Goal: Task Accomplishment & Management: Manage account settings

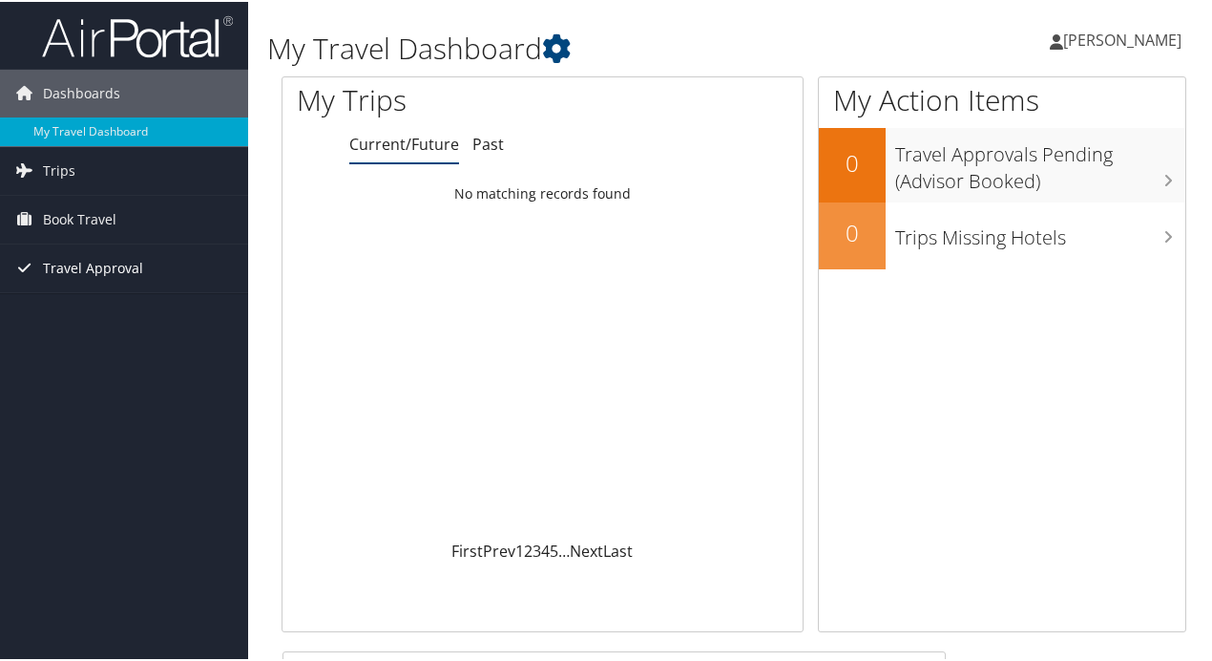
click at [105, 273] on span "Travel Approval" at bounding box center [93, 266] width 100 height 48
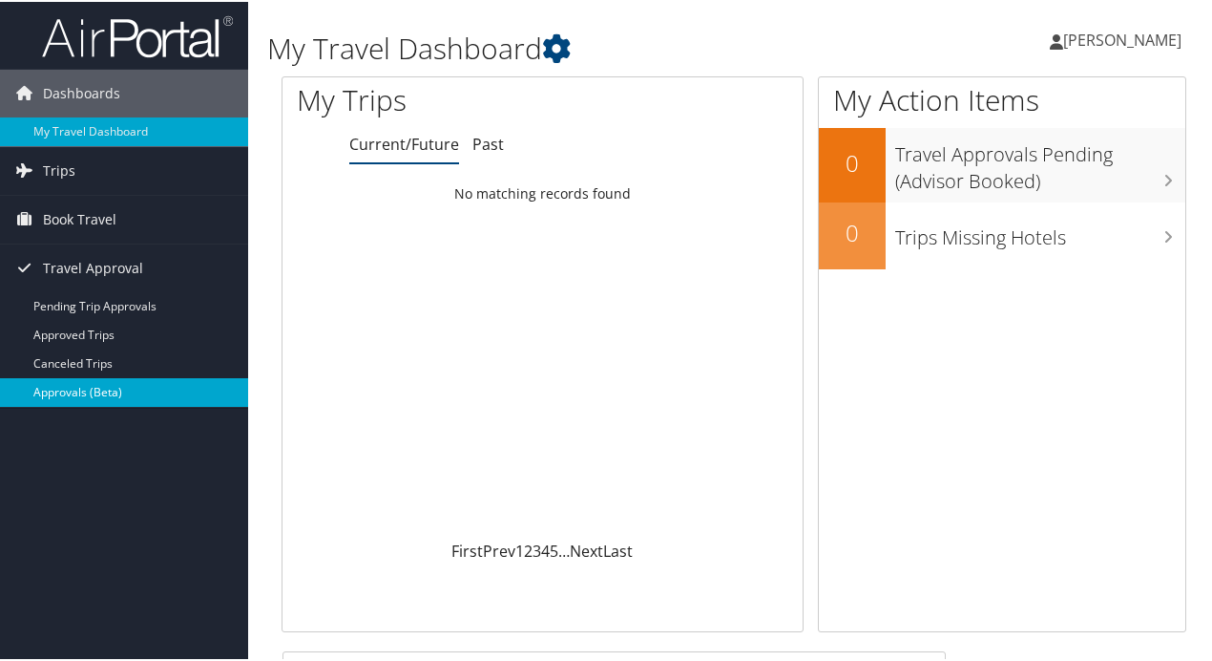
click at [97, 393] on link "Approvals (Beta)" at bounding box center [124, 390] width 248 height 29
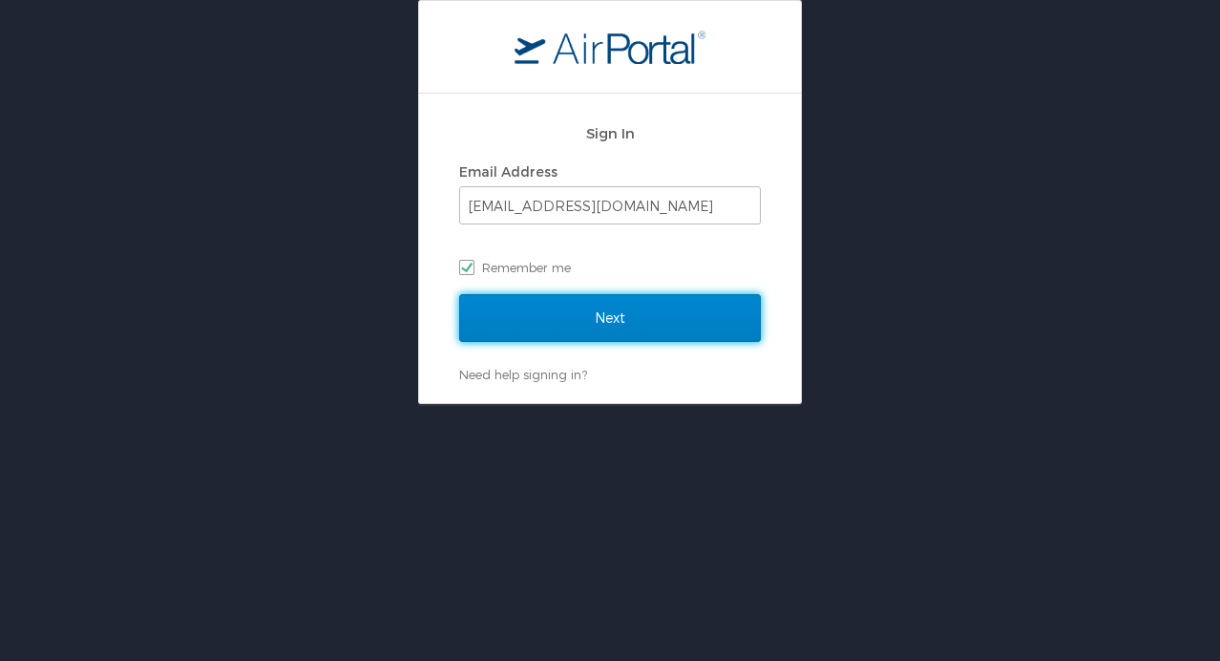
click at [596, 314] on input "Next" at bounding box center [610, 318] width 302 height 48
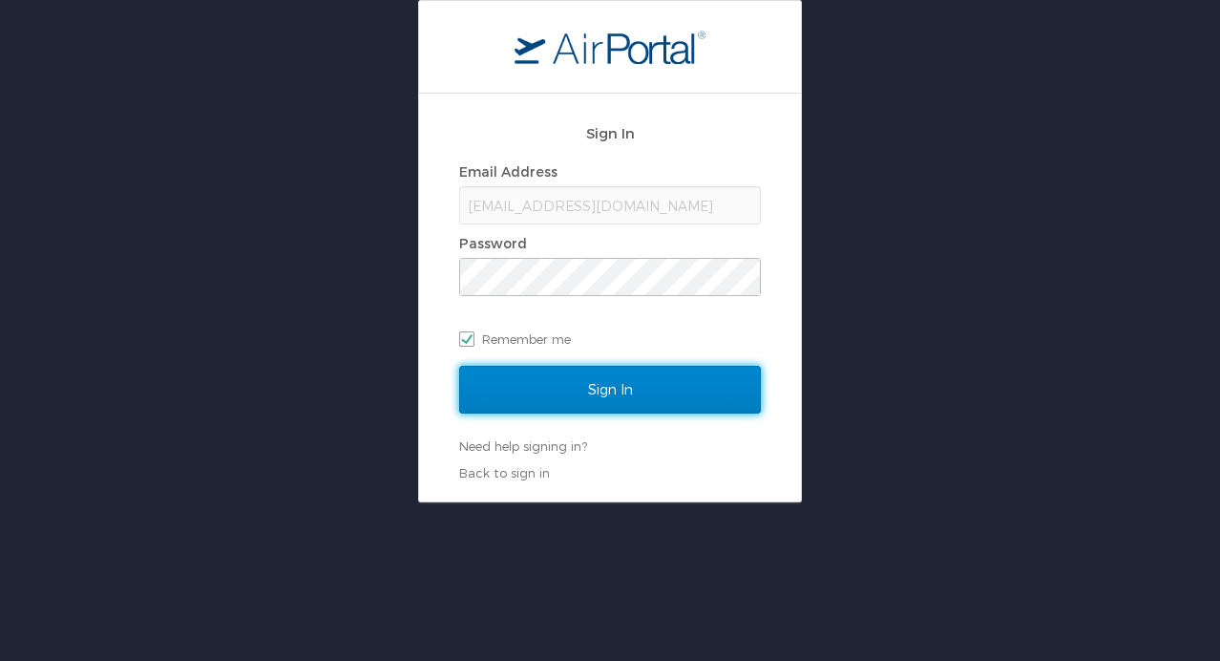
click at [562, 380] on input "Sign In" at bounding box center [610, 390] width 302 height 48
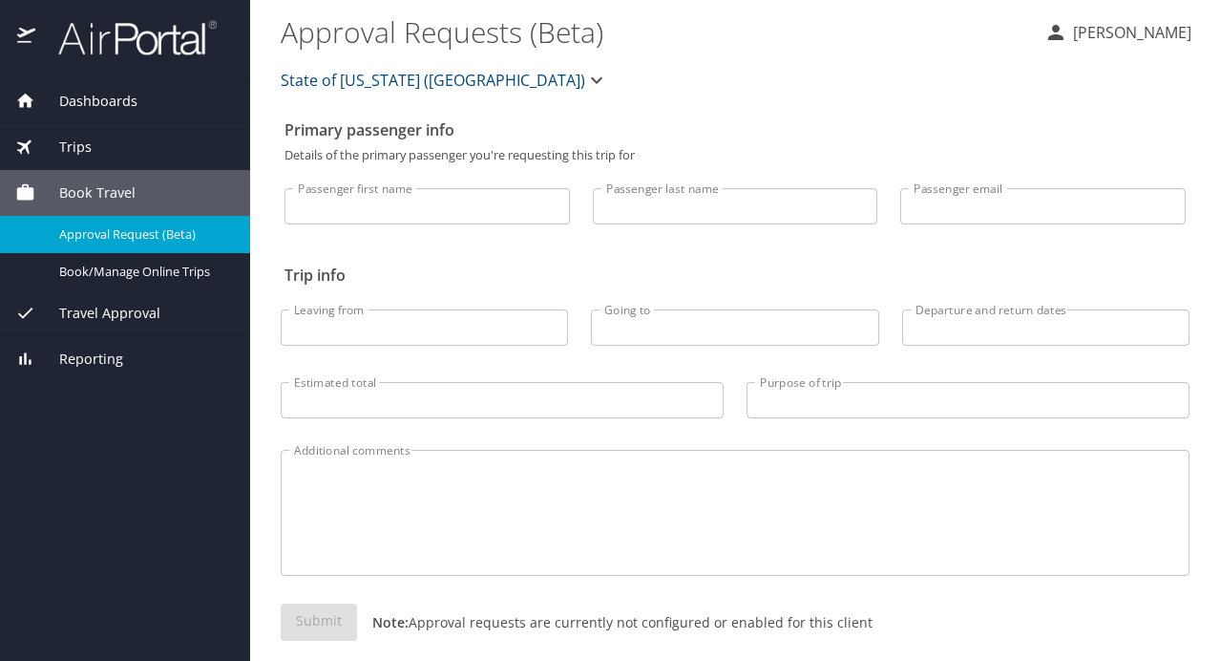
click at [116, 322] on span "Travel Approval" at bounding box center [97, 313] width 125 height 21
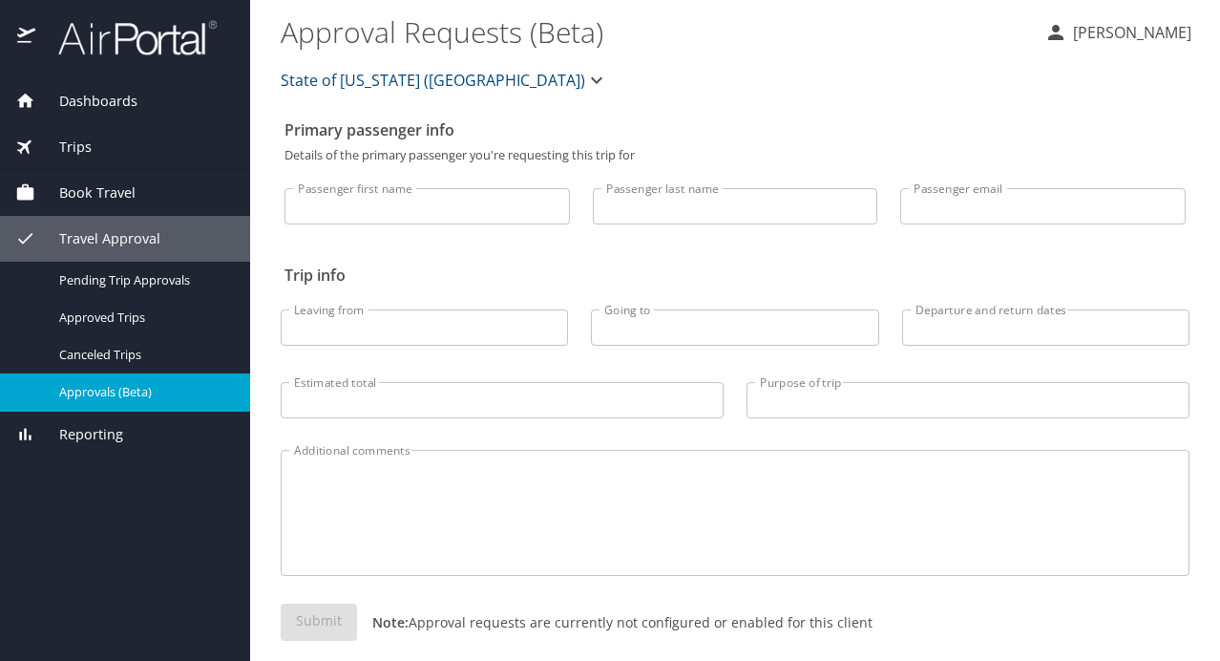
click at [117, 393] on span "Approvals (Beta)" at bounding box center [143, 392] width 168 height 18
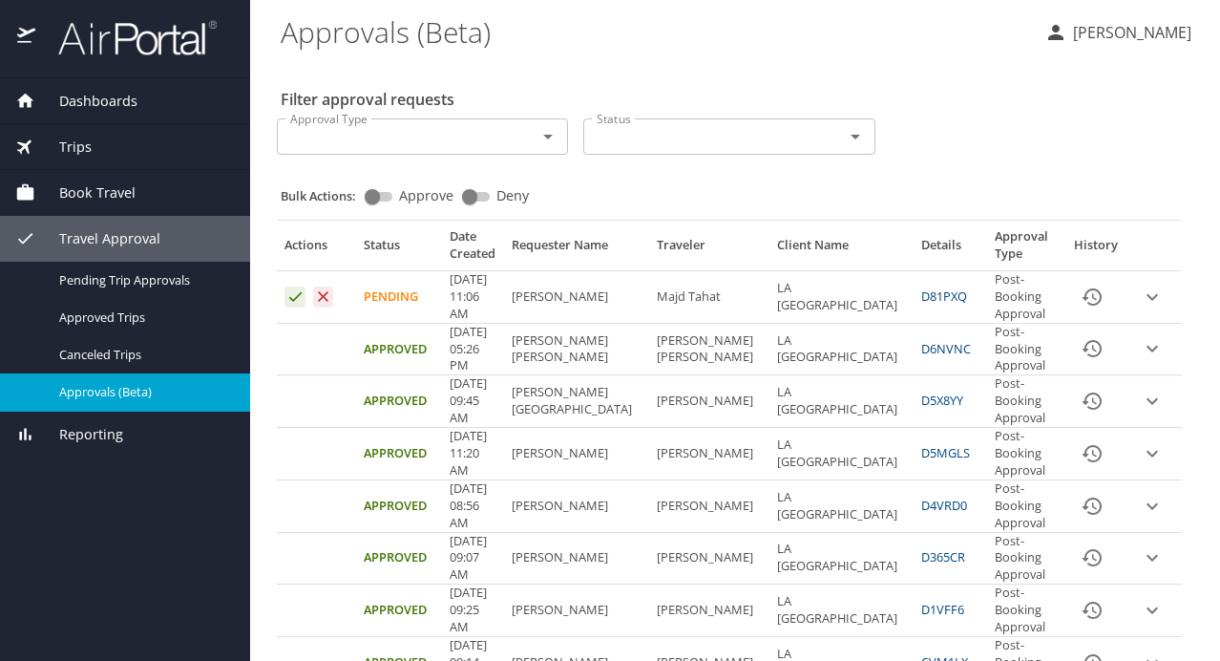
click at [1141, 290] on icon "expand row" at bounding box center [1152, 296] width 23 height 23
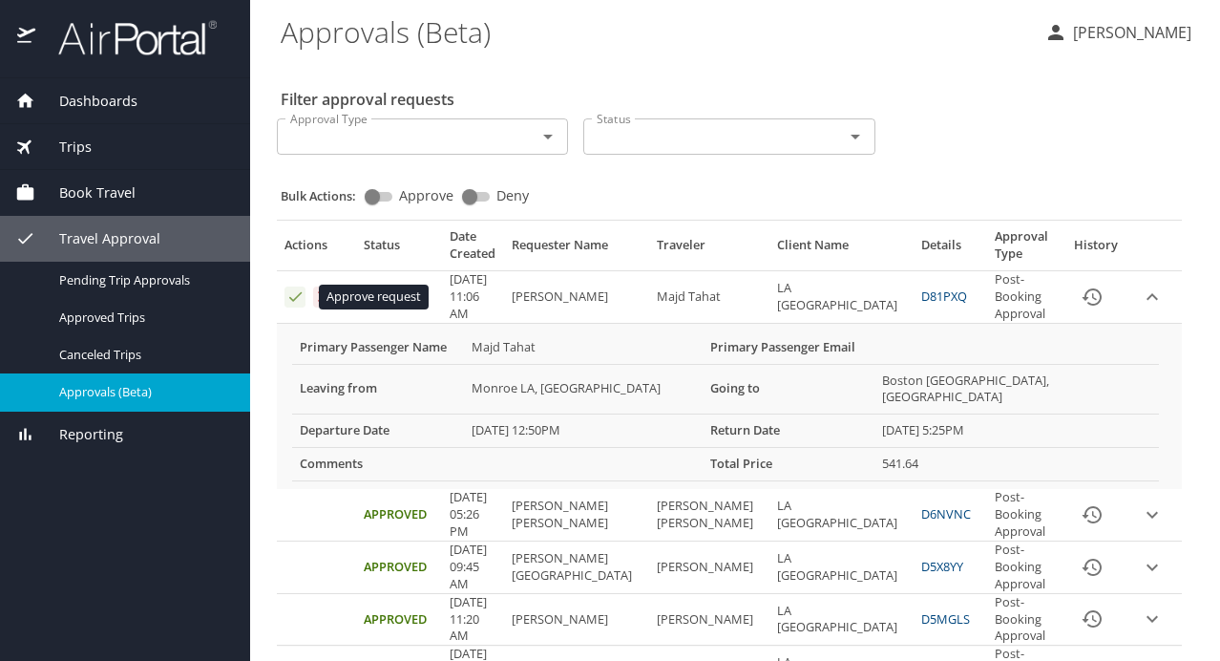
click at [292, 300] on icon "Approval table" at bounding box center [295, 297] width 12 height 10
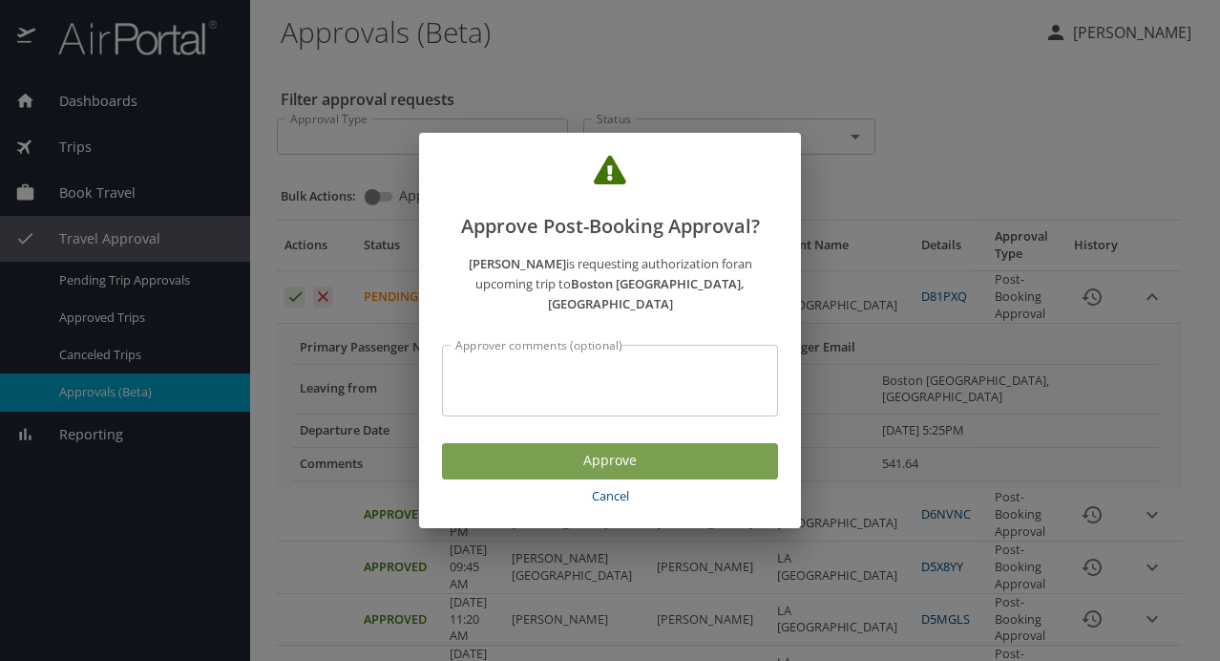
click at [578, 449] on span "Approve" at bounding box center [609, 461] width 305 height 24
